Goal: Transaction & Acquisition: Obtain resource

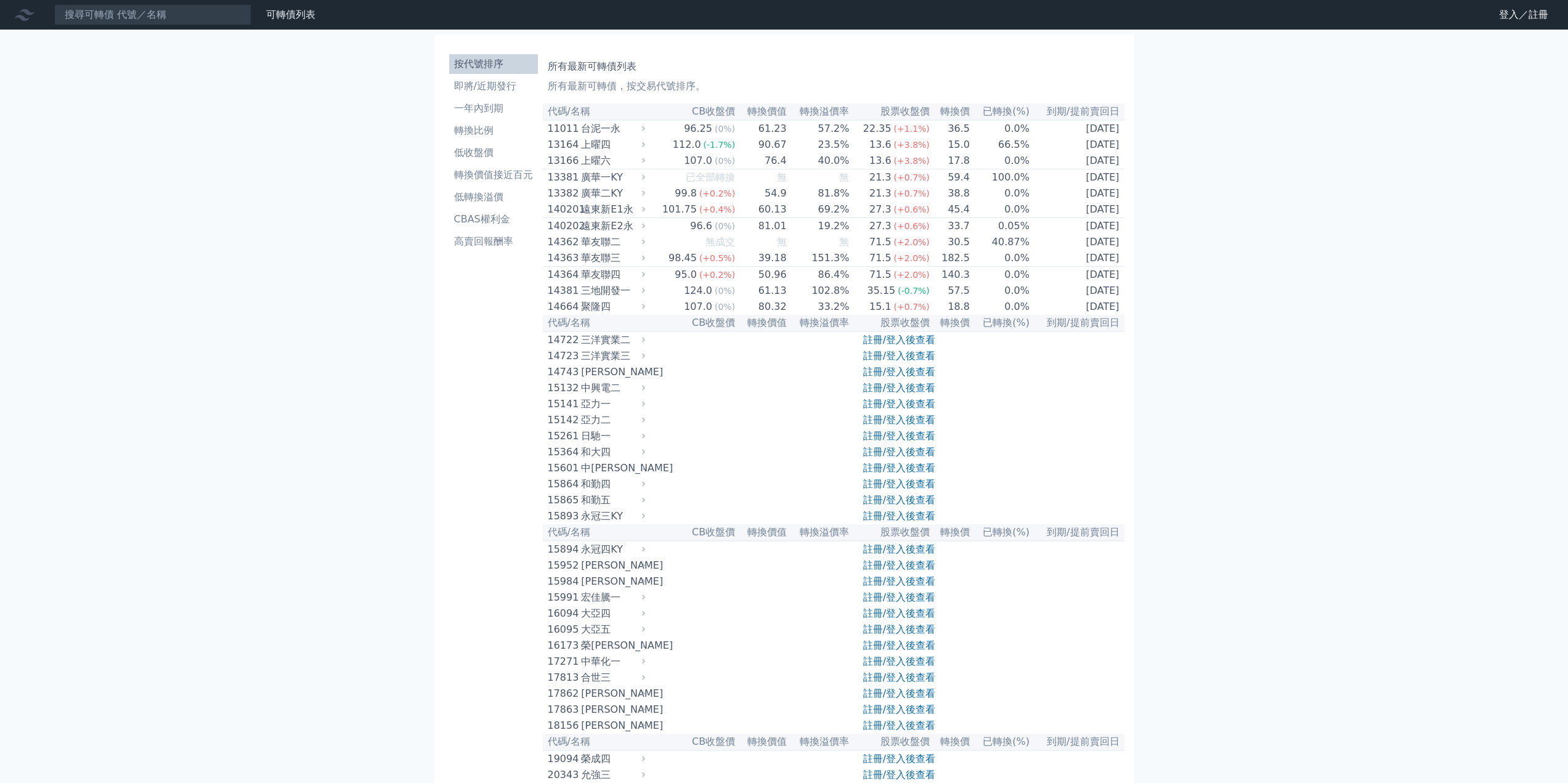
click at [890, 362] on link "註冊/登入後查看" at bounding box center [899, 356] width 72 height 11
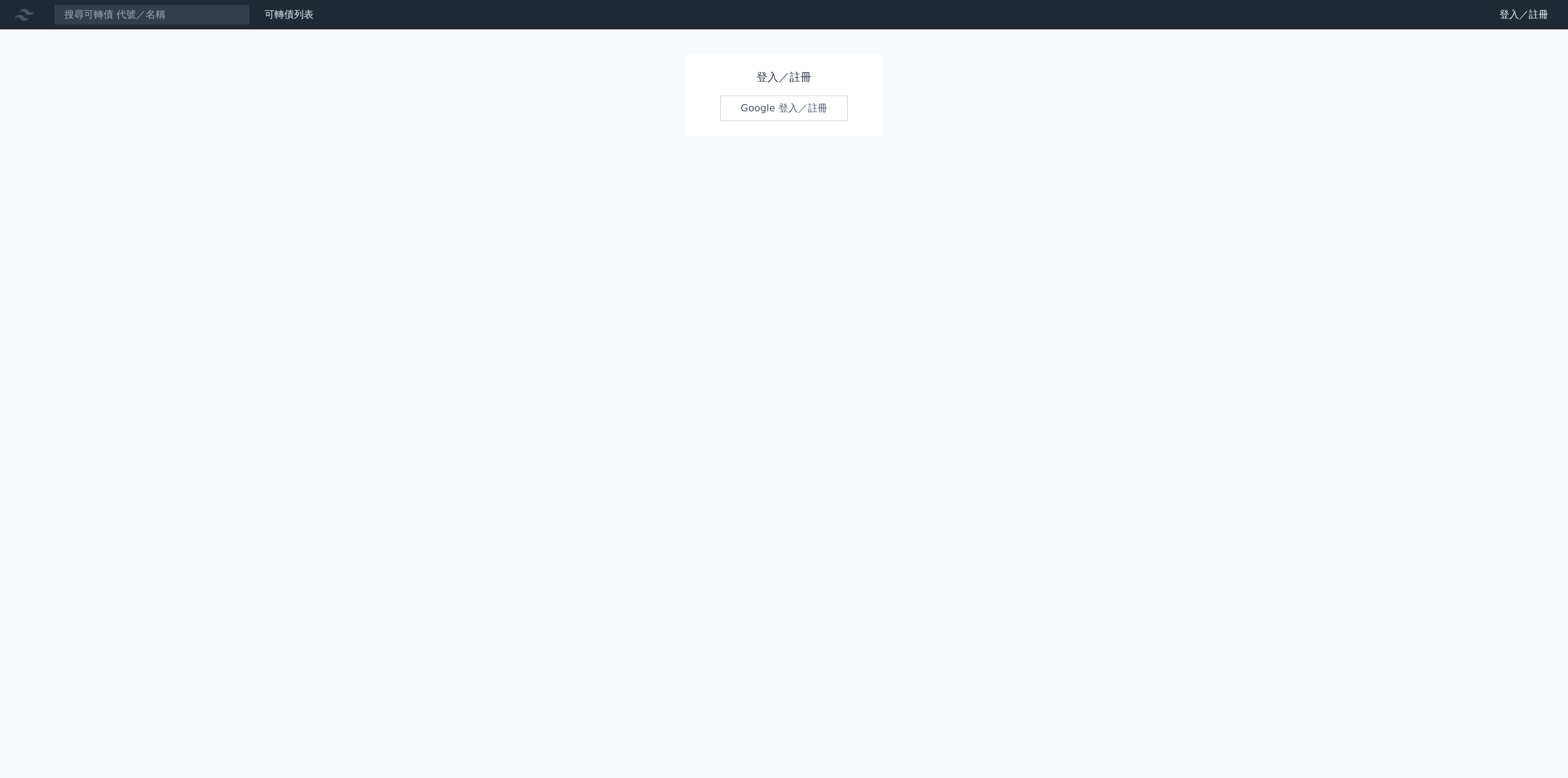
click at [781, 111] on link "Google 登入／註冊" at bounding box center [784, 108] width 127 height 25
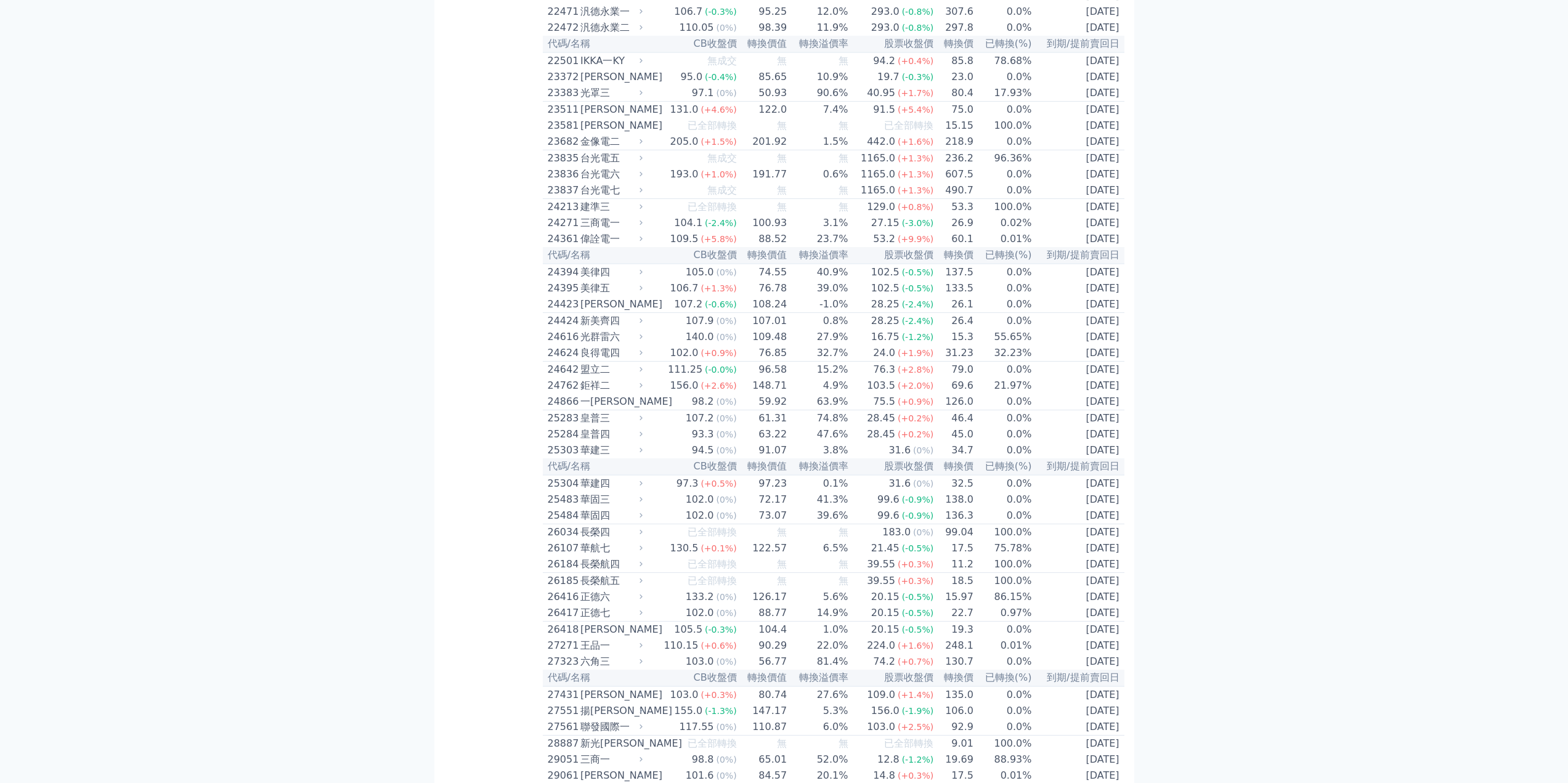
scroll to position [986, 0]
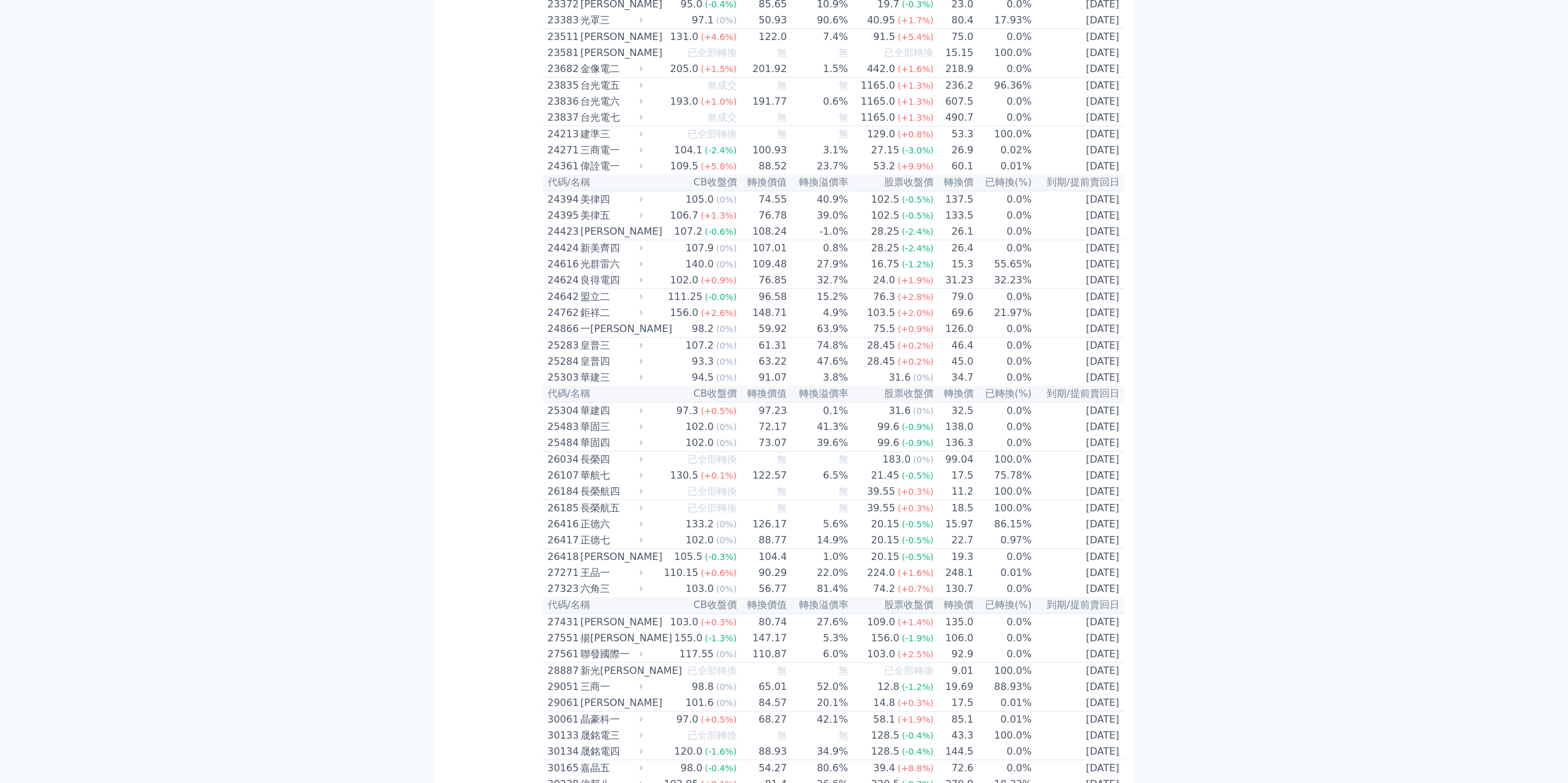
drag, startPoint x: 1428, startPoint y: 324, endPoint x: 1414, endPoint y: 323, distance: 14.0
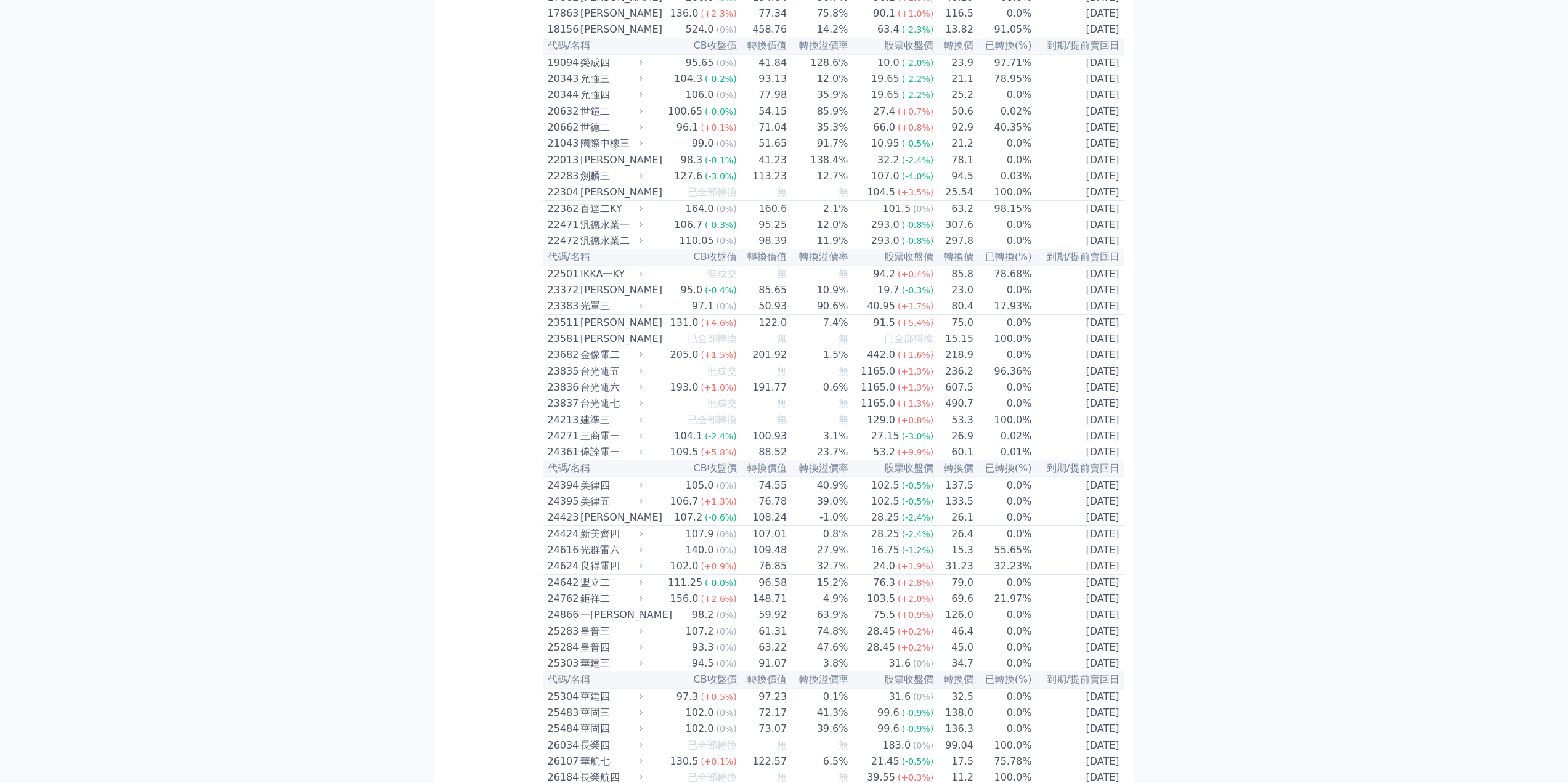
scroll to position [297, 0]
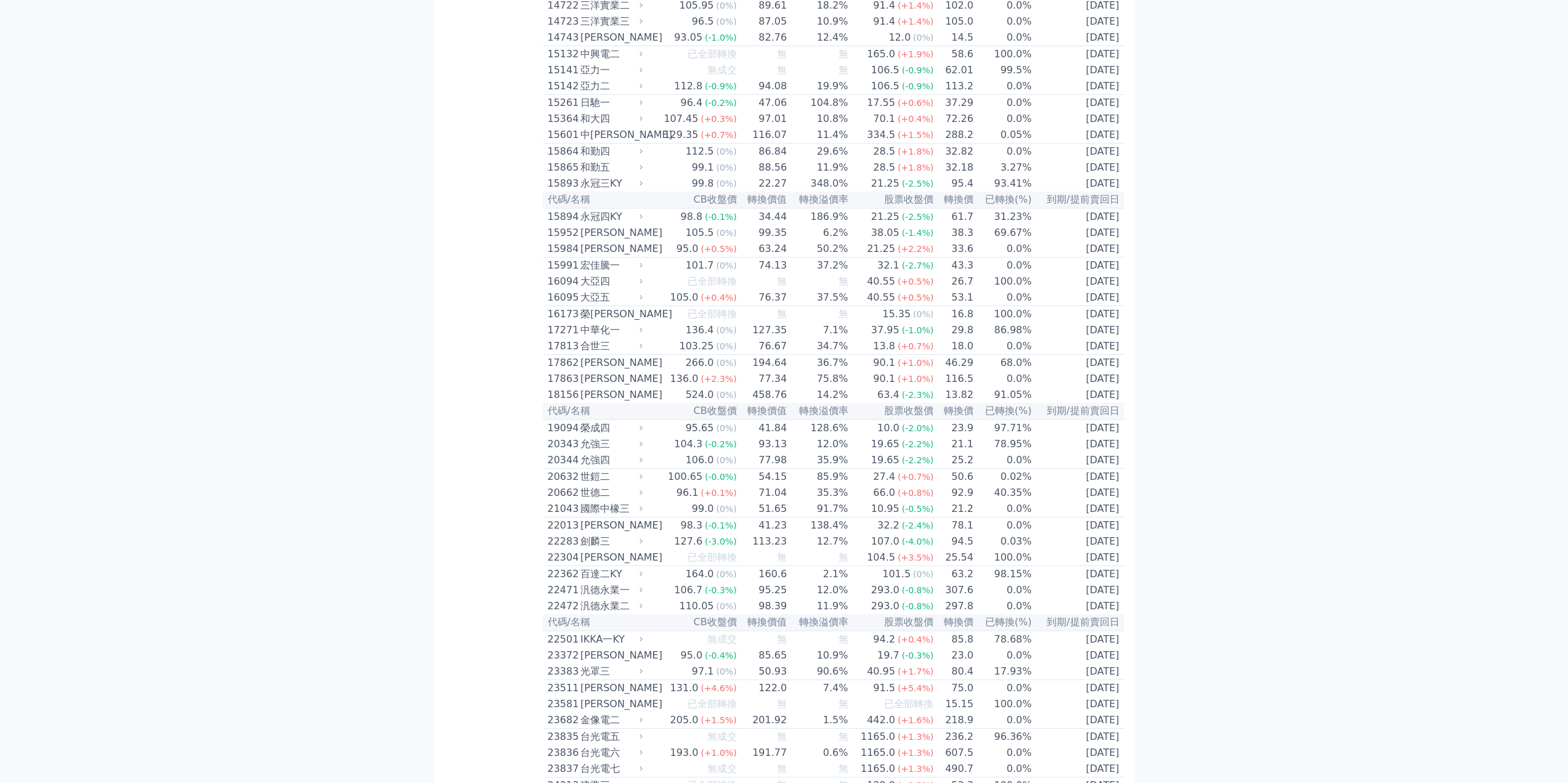
drag, startPoint x: 426, startPoint y: 386, endPoint x: 423, endPoint y: 320, distance: 66.1
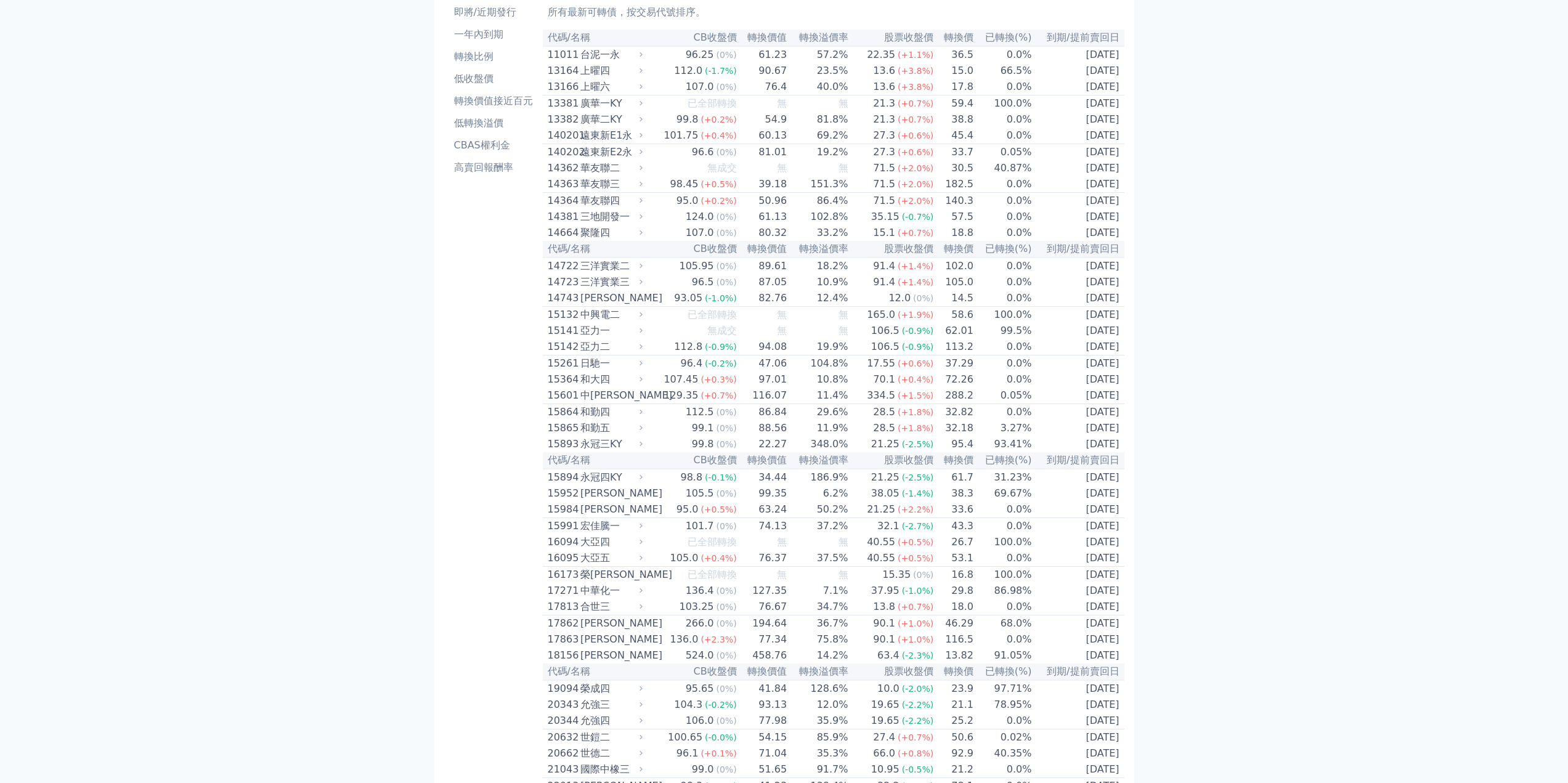
scroll to position [0, 0]
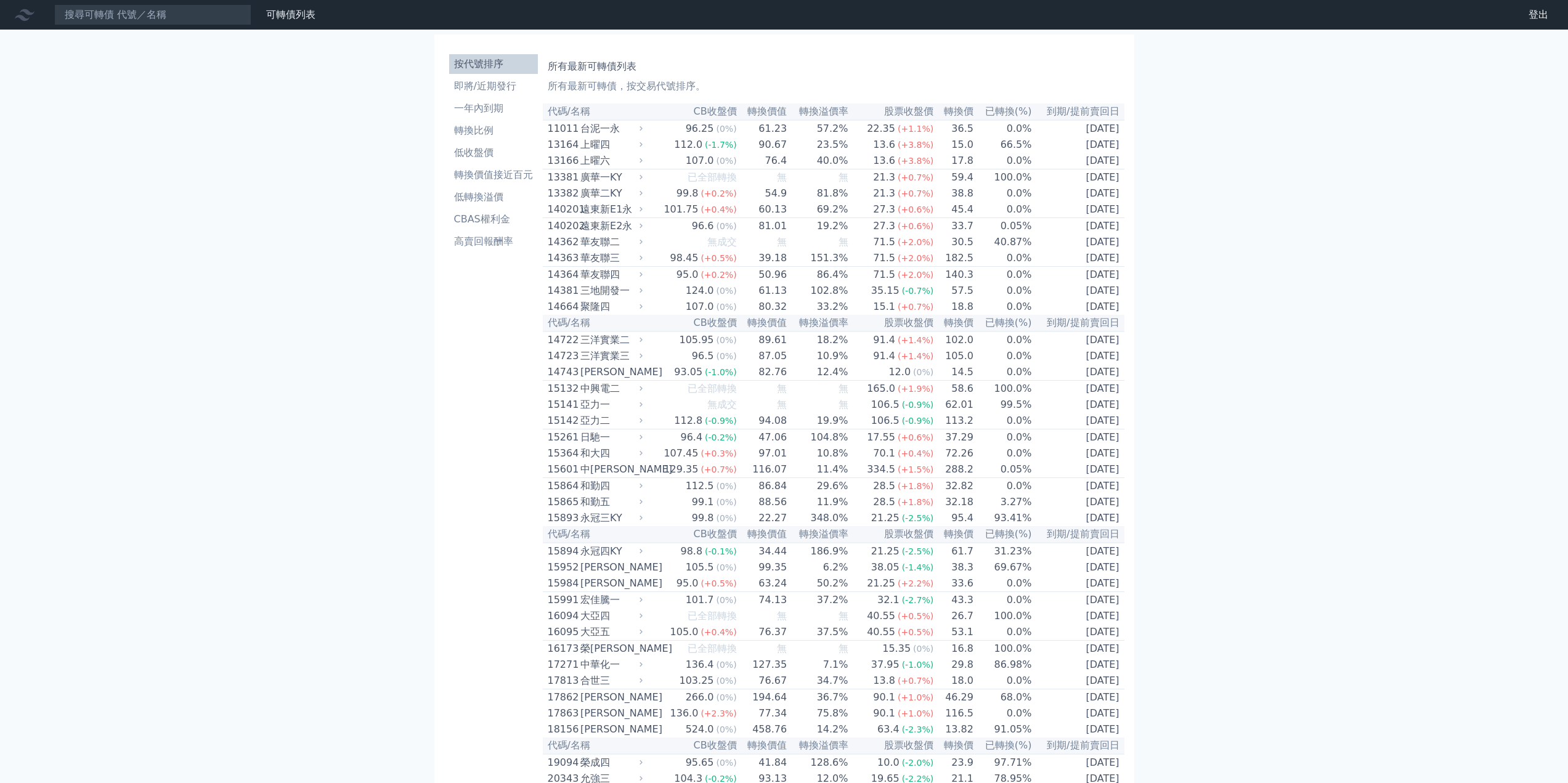
drag, startPoint x: 394, startPoint y: 316, endPoint x: 397, endPoint y: 217, distance: 99.0
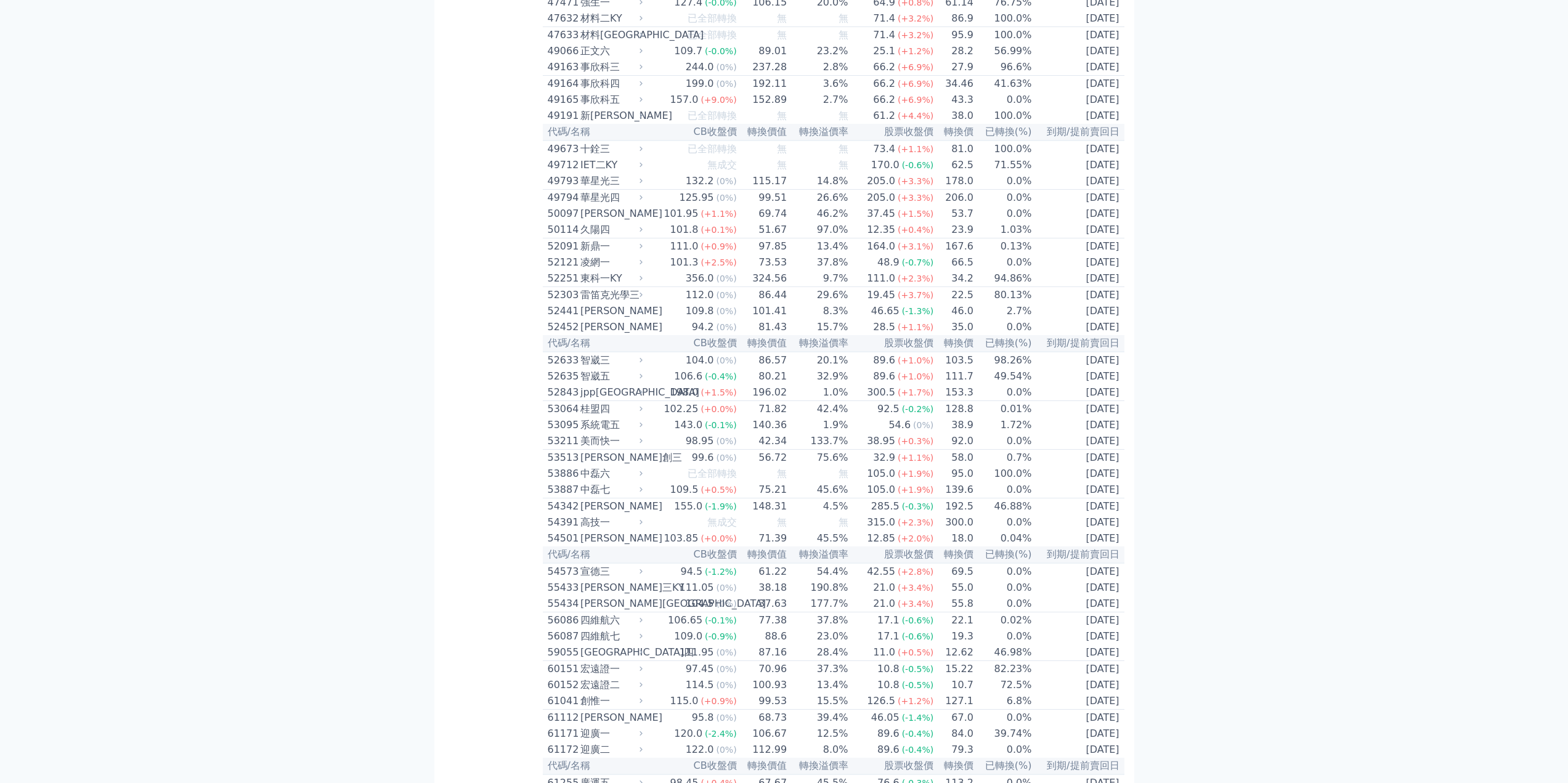
scroll to position [145, 0]
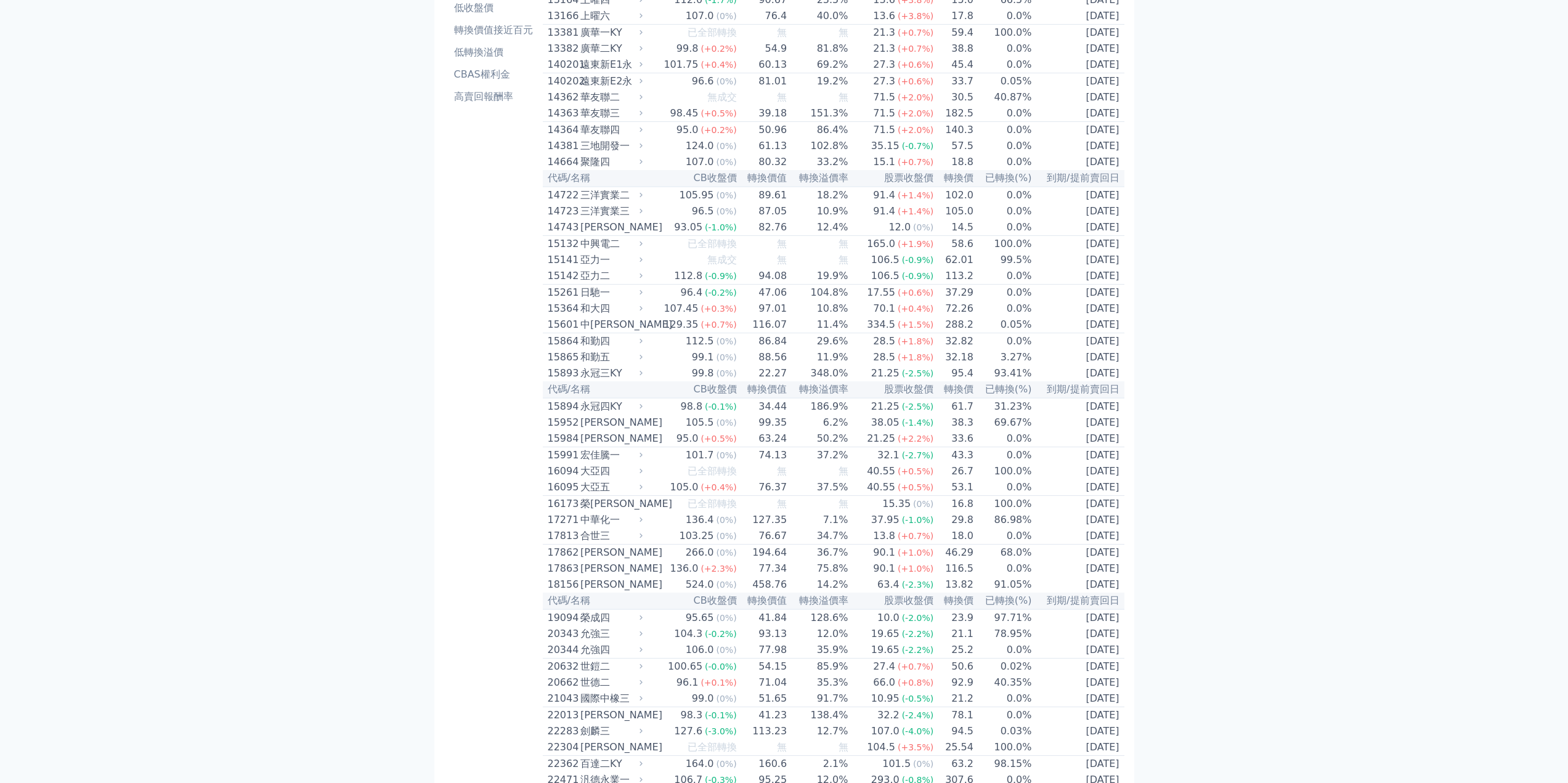
drag, startPoint x: 440, startPoint y: 244, endPoint x: 458, endPoint y: 87, distance: 158.0
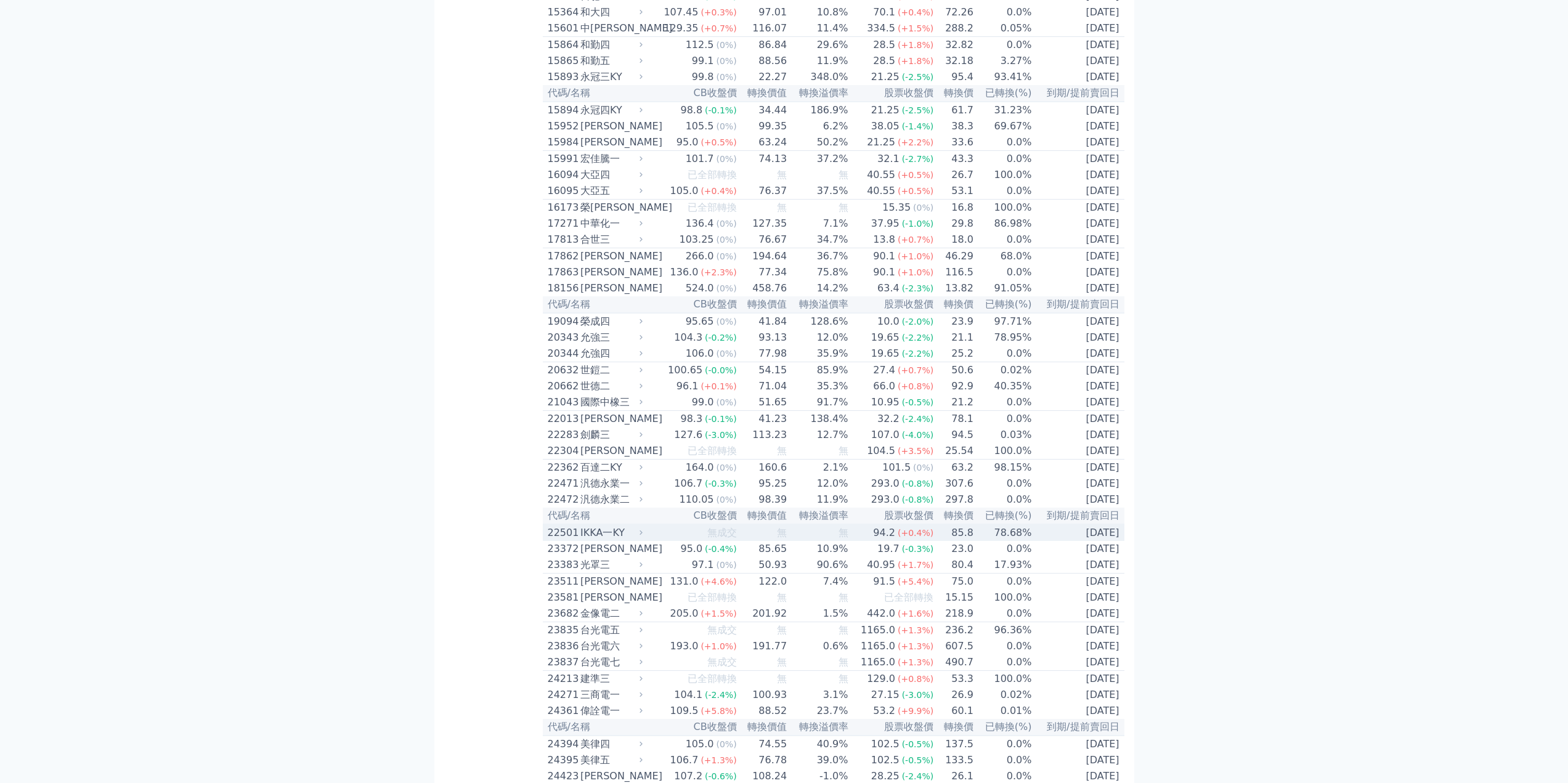
scroll to position [678, 0]
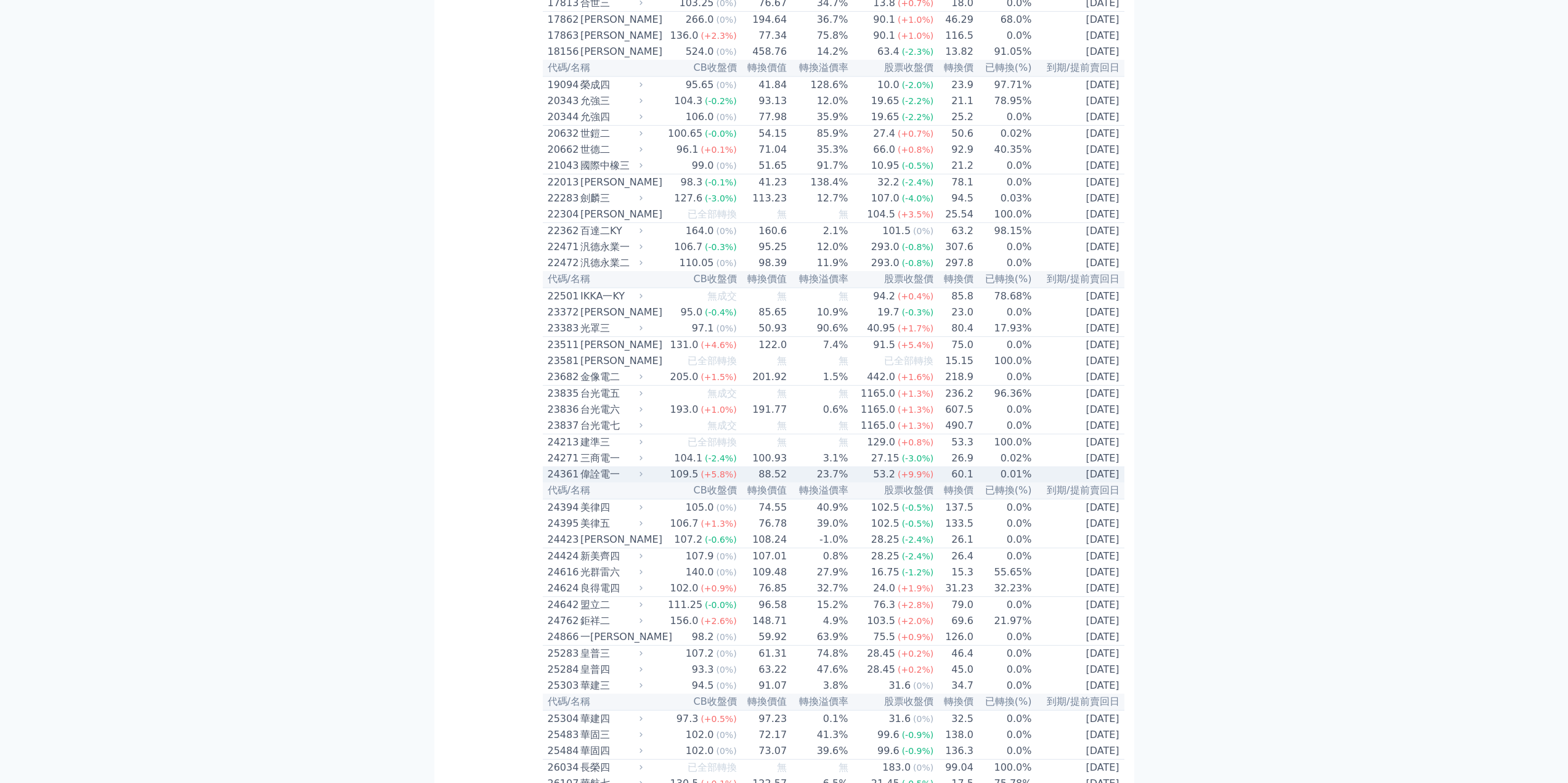
click at [974, 483] on td "0.01%" at bounding box center [1003, 475] width 59 height 16
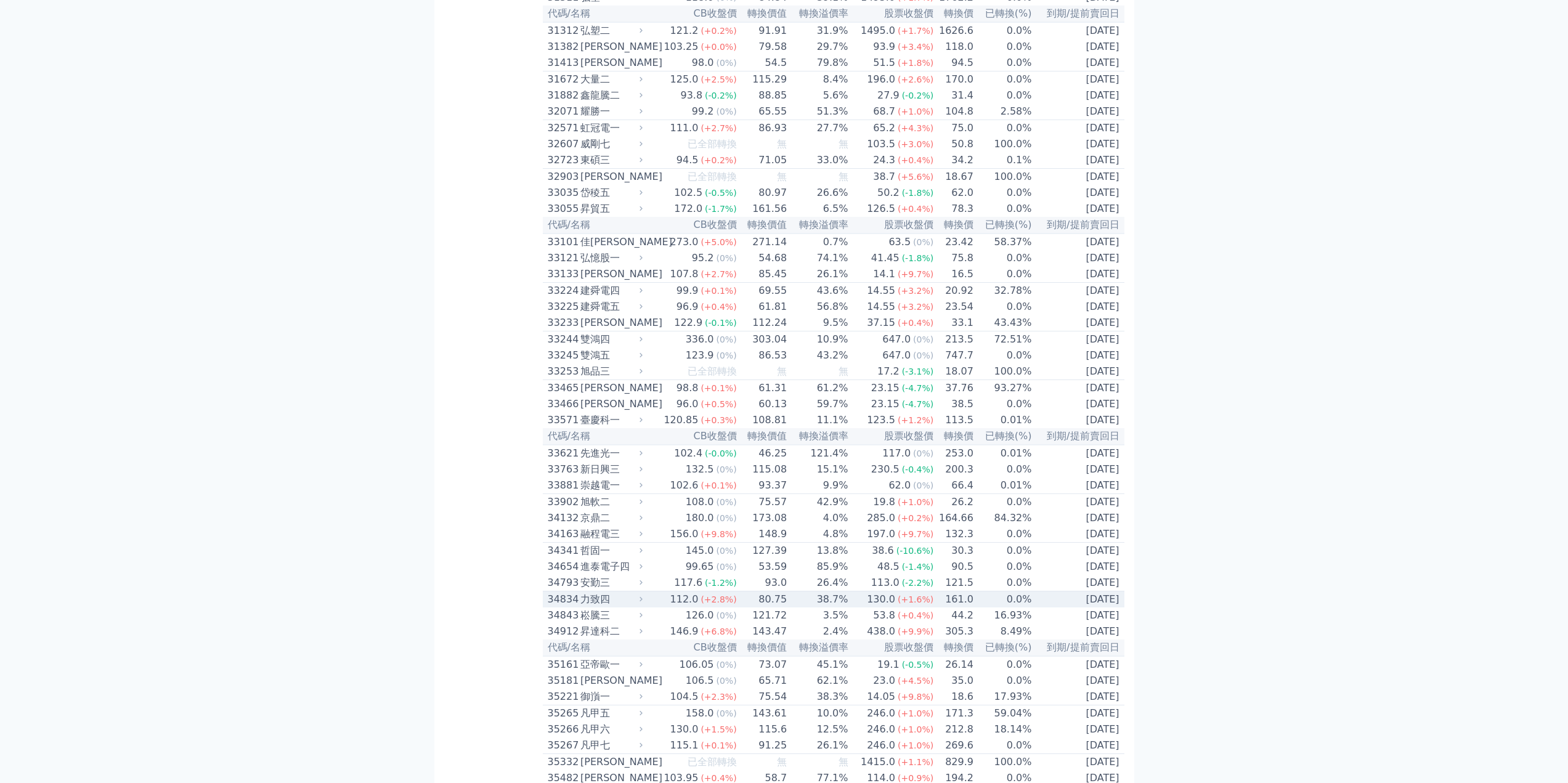
scroll to position [2466, 0]
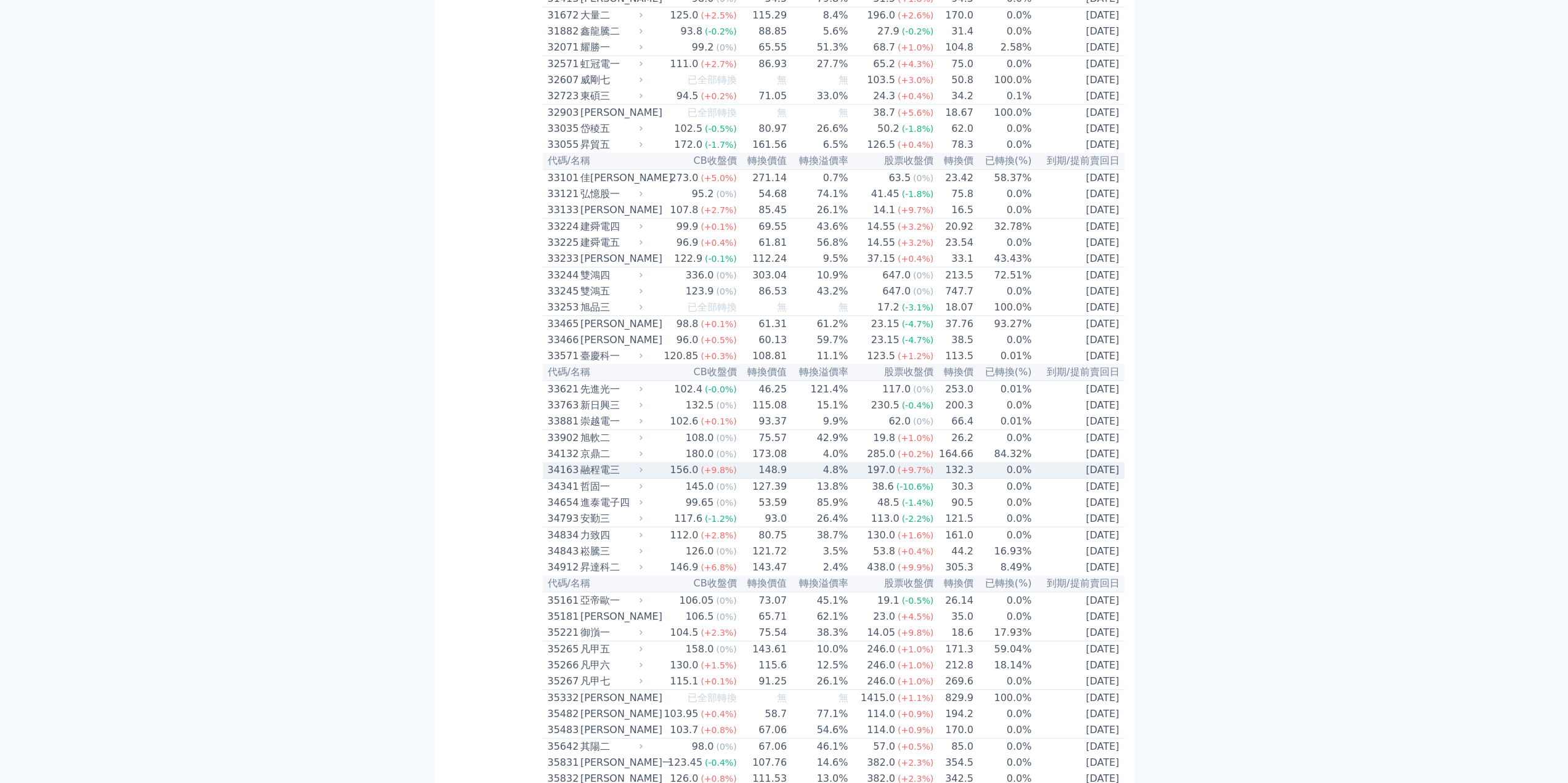
click at [963, 479] on td "132.3" at bounding box center [955, 471] width 40 height 17
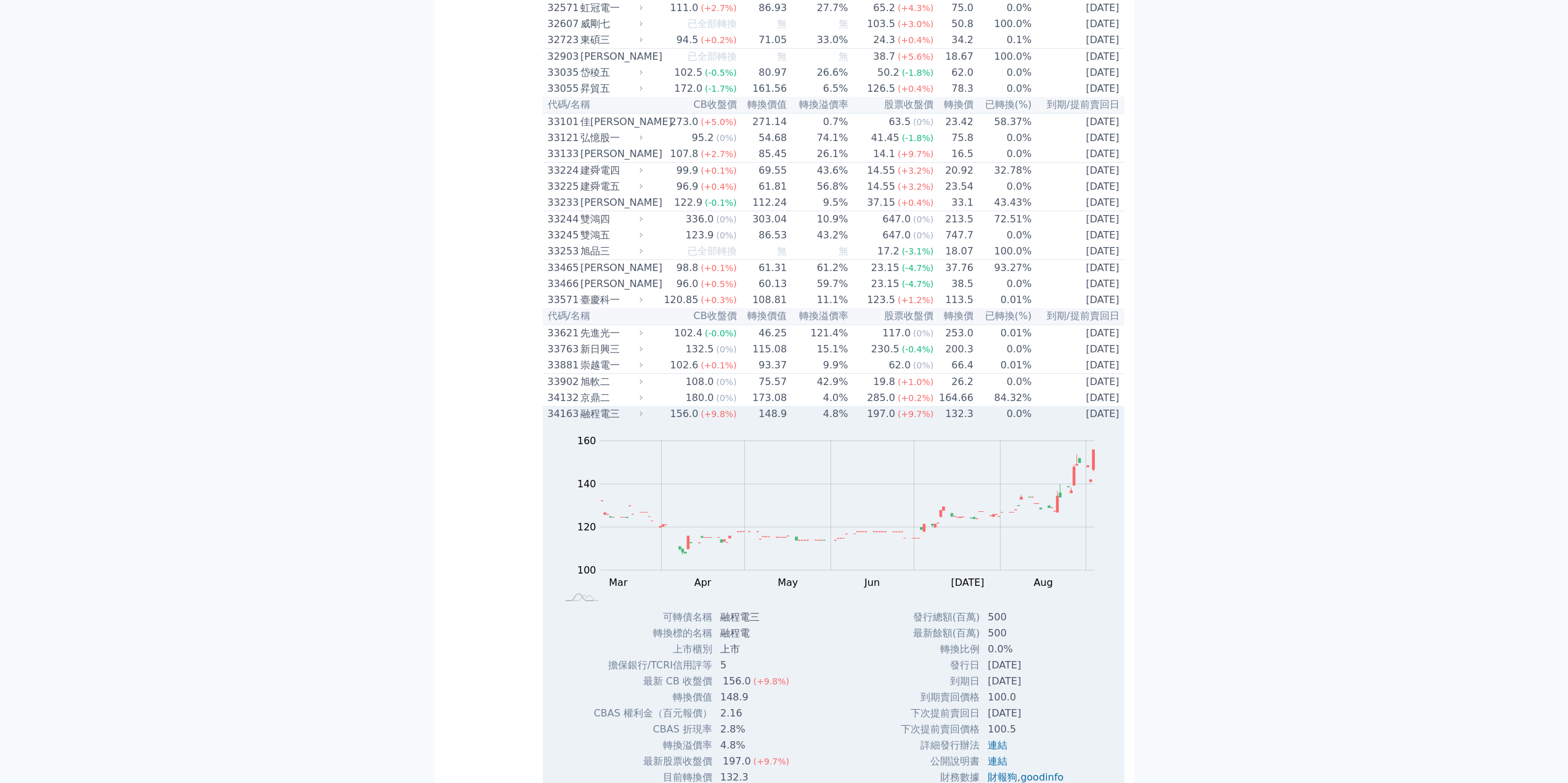
scroll to position [2589, 0]
